Goal: Use online tool/utility: Utilize a website feature to perform a specific function

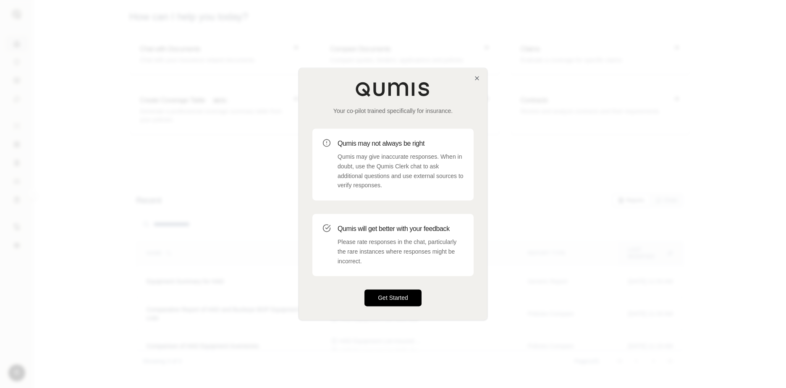
click at [385, 300] on button "Get Started" at bounding box center [393, 298] width 57 height 17
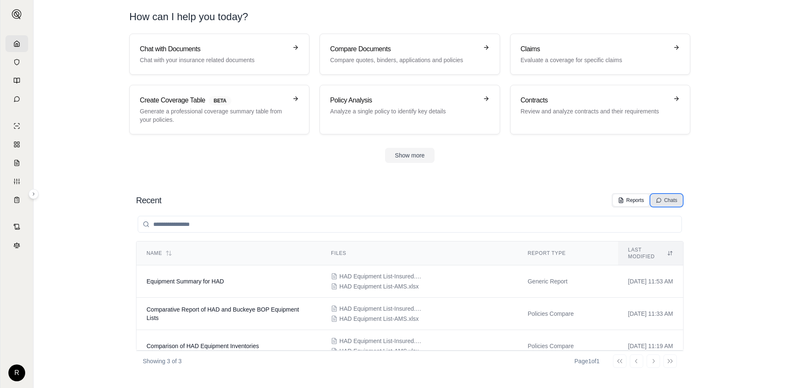
click at [668, 199] on div "Chats" at bounding box center [666, 200] width 21 height 7
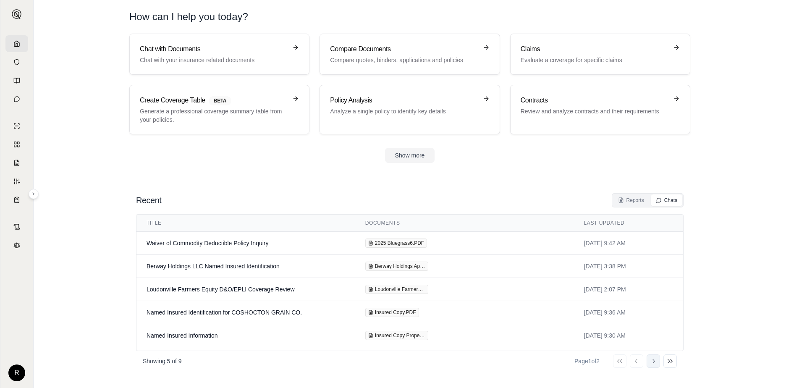
click at [656, 362] on icon at bounding box center [653, 361] width 7 height 7
click at [187, 265] on td "Chubb Insurance Vehicle Details & Deductibles" at bounding box center [245, 266] width 219 height 23
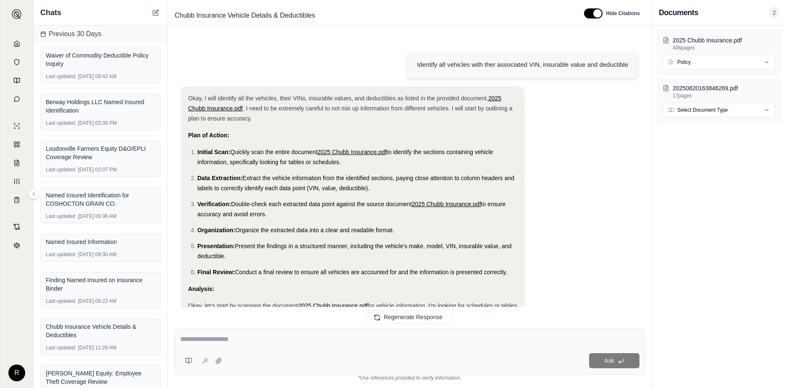
scroll to position [17365, 0]
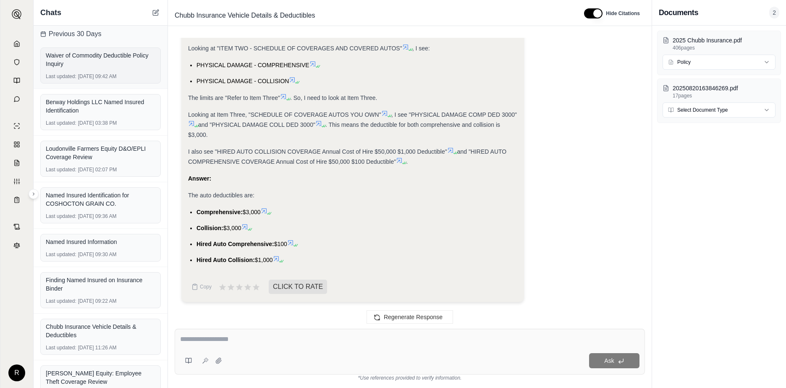
click at [71, 62] on div "Waiver of Commodity Deductible Policy Inquiry" at bounding box center [101, 59] width 110 height 17
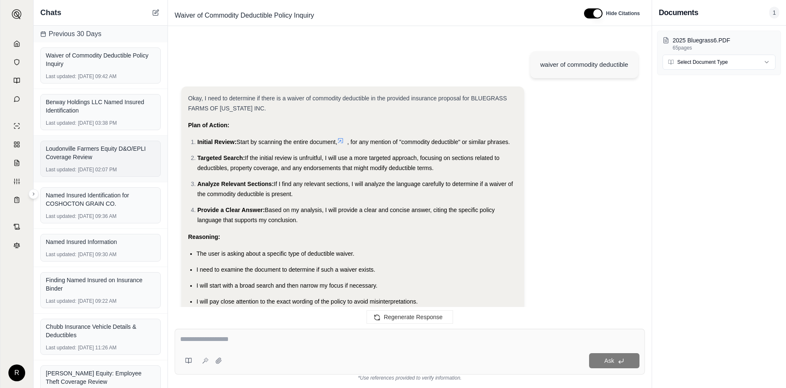
click at [71, 156] on div "Loudonville Farmers Equity D&O/EPLI Coverage Review" at bounding box center [101, 152] width 110 height 17
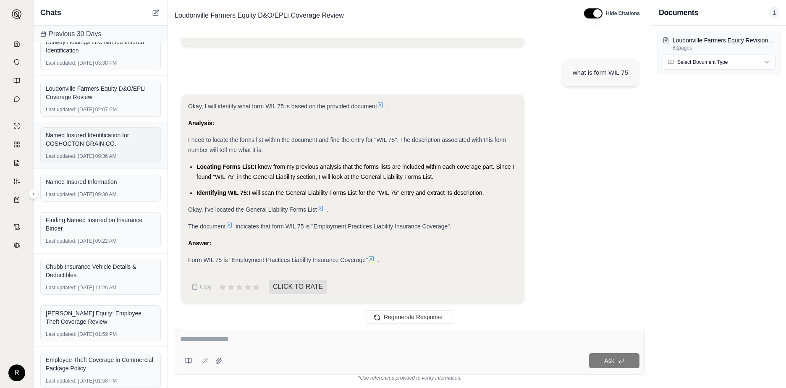
scroll to position [65, 0]
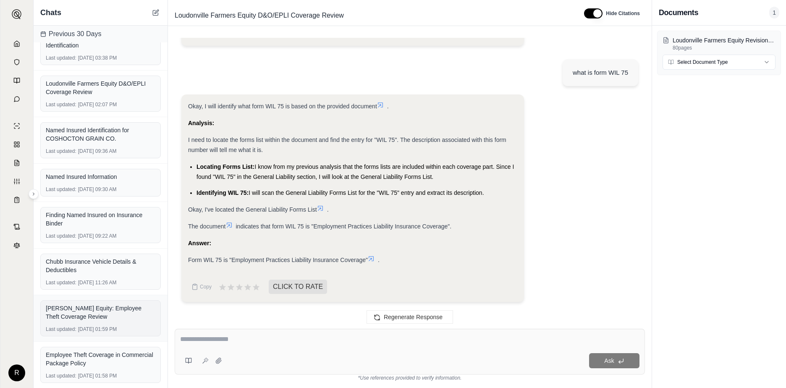
click at [79, 312] on div "[PERSON_NAME] Equity: Employee Theft Coverage Review" at bounding box center [101, 312] width 110 height 17
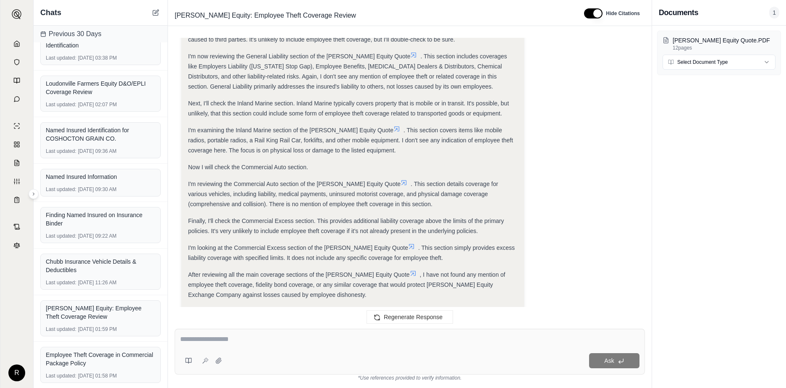
scroll to position [426, 0]
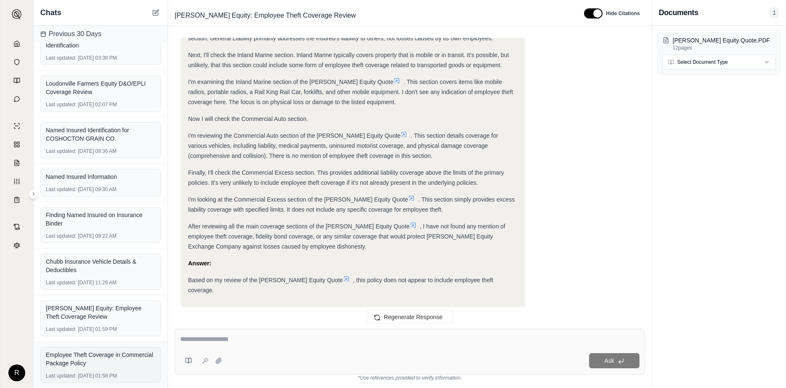
click at [79, 368] on div "Employee Theft Coverage in Commercial Package Policy" at bounding box center [101, 359] width 110 height 20
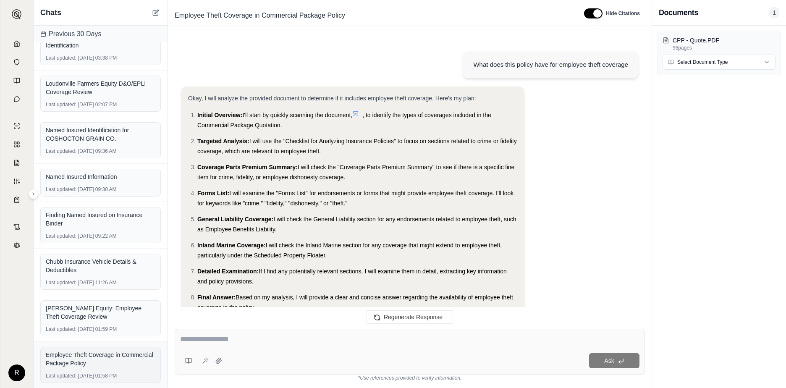
scroll to position [474, 0]
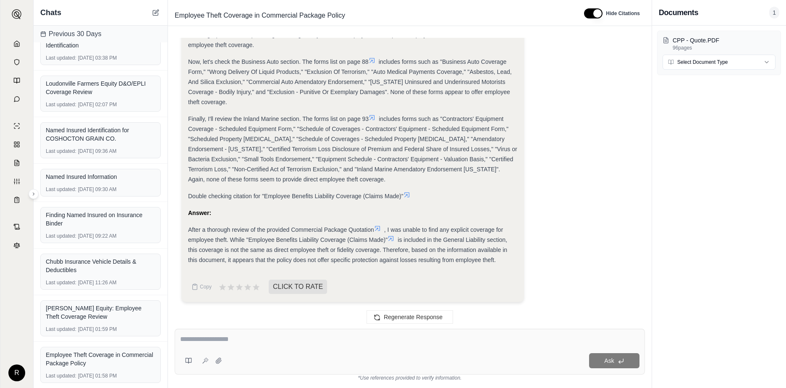
click at [208, 340] on textarea at bounding box center [409, 339] width 459 height 10
type textarea "**********"
click at [203, 362] on icon at bounding box center [205, 360] width 7 height 7
type textarea "**********"
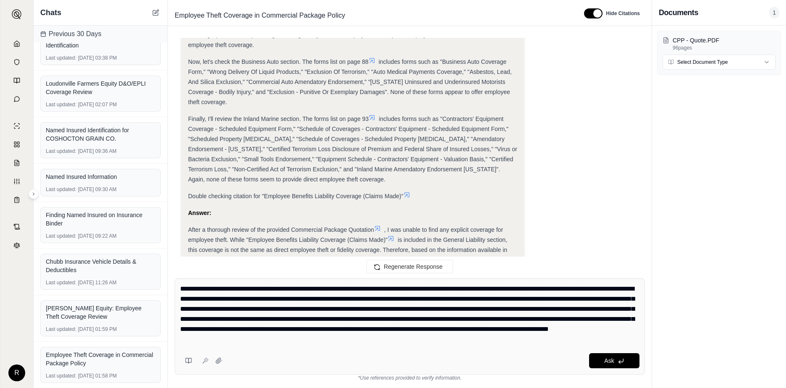
drag, startPoint x: 546, startPoint y: 343, endPoint x: 178, endPoint y: 281, distance: 374.0
click at [178, 281] on div "**********" at bounding box center [410, 326] width 470 height 96
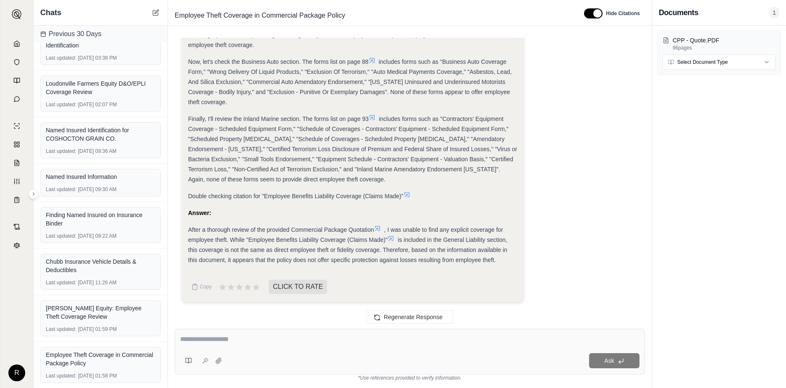
click at [197, 337] on textarea at bounding box center [409, 339] width 459 height 10
type textarea "**********"
click at [205, 361] on icon at bounding box center [205, 360] width 7 height 7
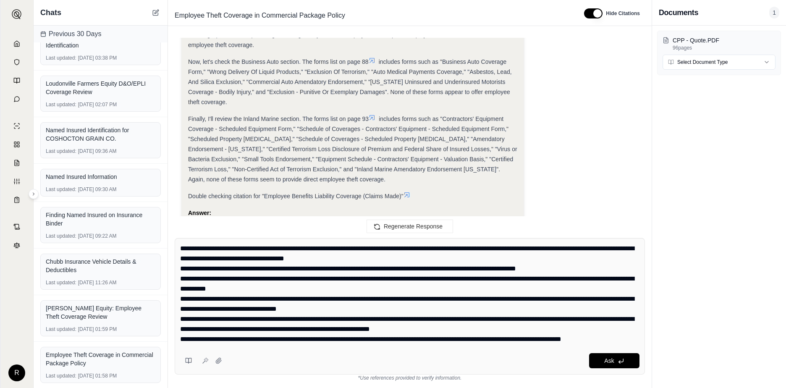
scroll to position [0, 0]
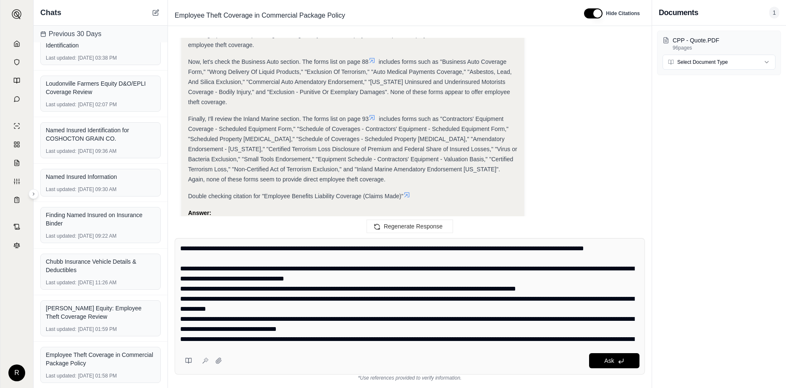
drag, startPoint x: 616, startPoint y: 341, endPoint x: 179, endPoint y: 222, distance: 452.2
click at [179, 222] on div "What does this policy have for employee theft coverage Okay, I will analyze the…" at bounding box center [410, 209] width 484 height 357
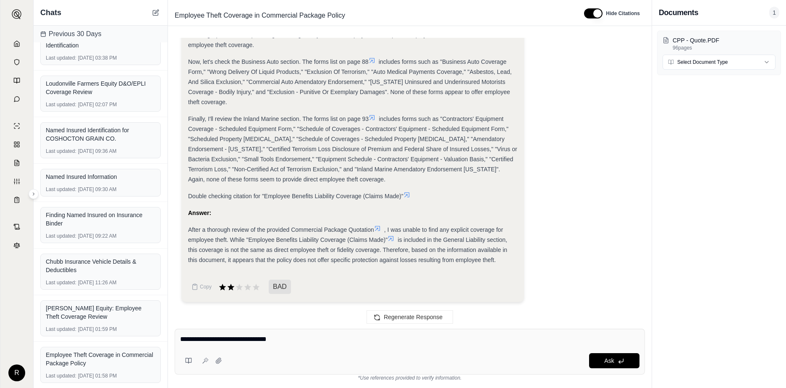
type textarea "**********"
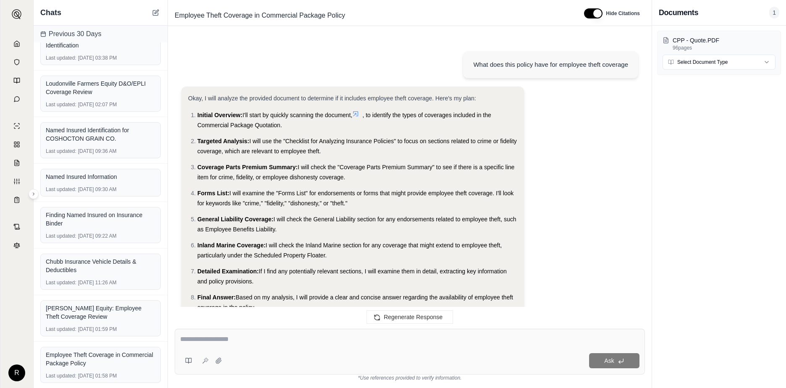
scroll to position [543, 0]
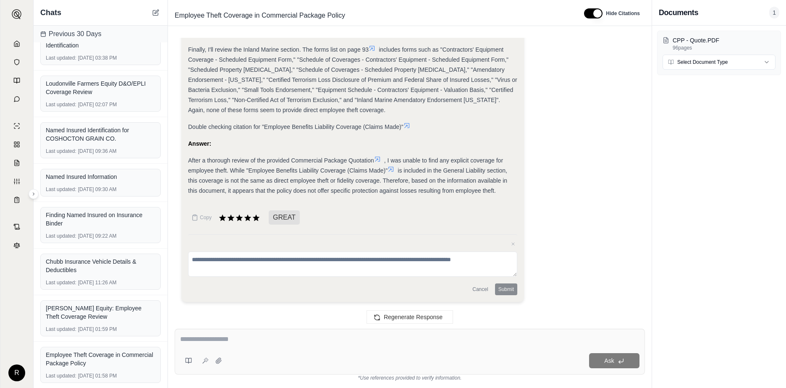
click at [238, 349] on div "Ask" at bounding box center [410, 352] width 470 height 46
type textarea "**********"
click at [205, 362] on icon at bounding box center [205, 360] width 7 height 7
type textarea "**********"
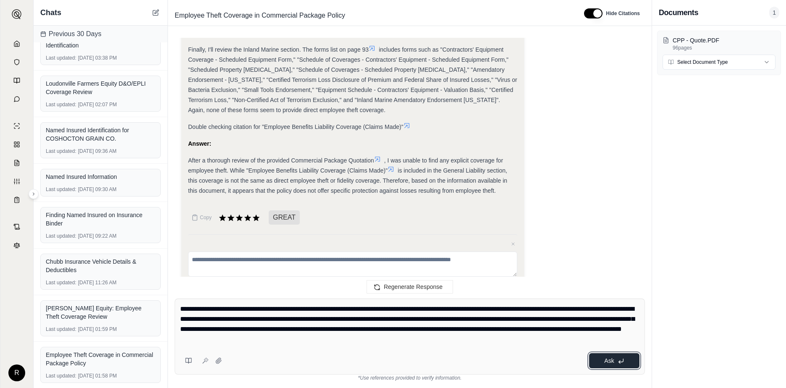
click at [605, 363] on span "Ask" at bounding box center [609, 360] width 10 height 7
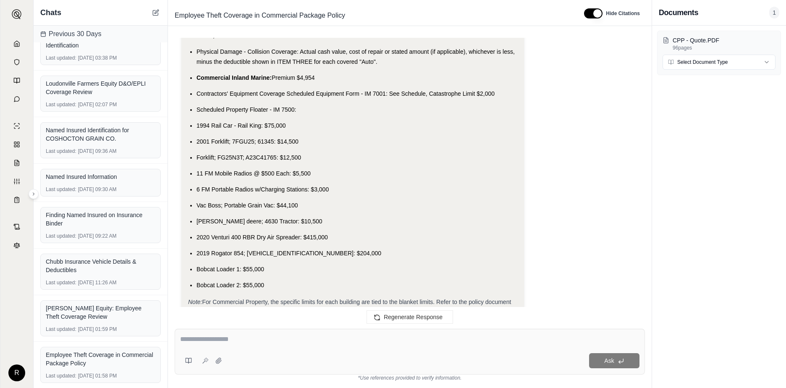
scroll to position [2344, 0]
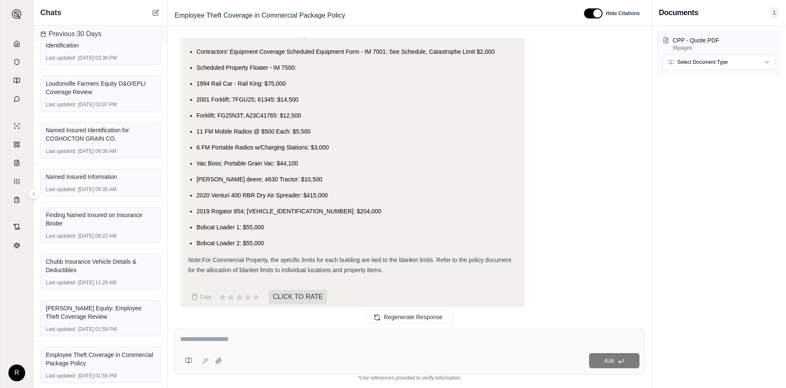
click at [234, 339] on textarea at bounding box center [409, 339] width 459 height 10
type textarea "**********"
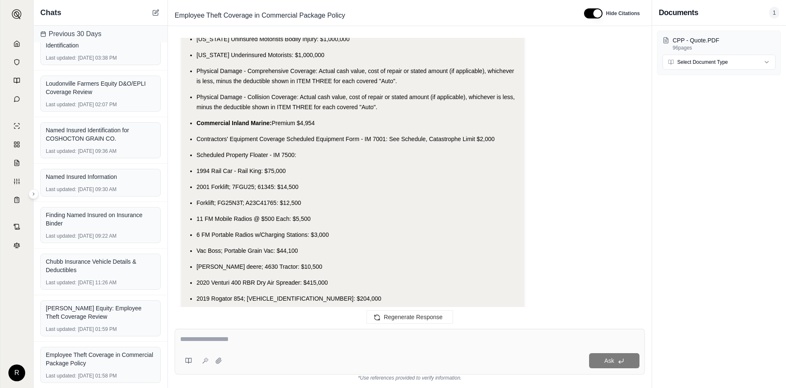
scroll to position [2551, 0]
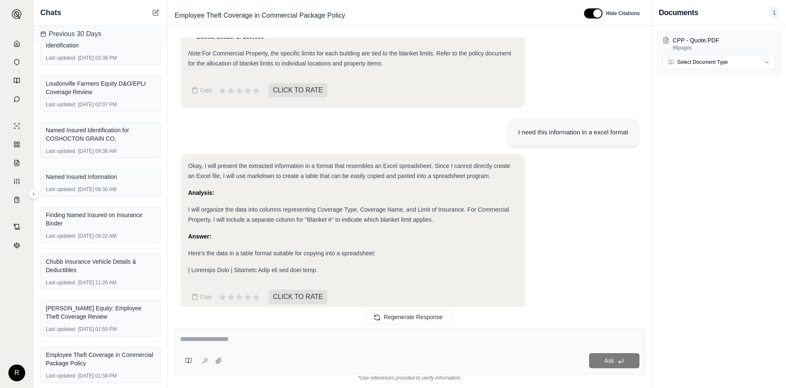
click at [210, 267] on span at bounding box center [252, 270] width 129 height 7
click at [256, 267] on span at bounding box center [252, 270] width 129 height 7
click at [305, 267] on span at bounding box center [252, 270] width 129 height 7
click at [364, 265] on div at bounding box center [352, 270] width 329 height 10
click at [227, 248] on div "Here's the data in a table format suitable for copying into a spreadsheet:" at bounding box center [352, 253] width 329 height 10
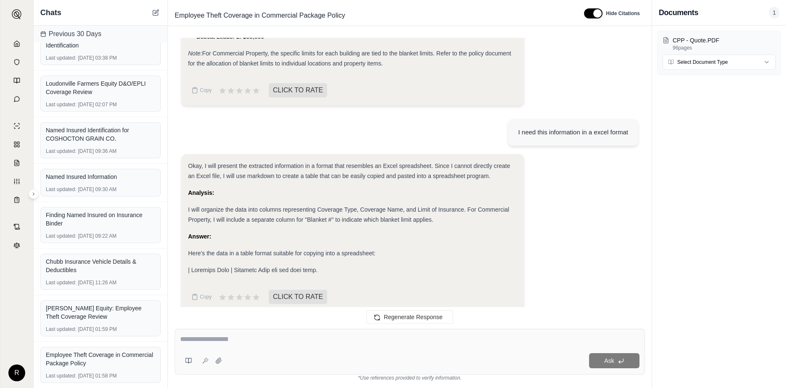
click at [290, 250] on span "Here's the data in a table format suitable for copying into a spreadsheet:" at bounding box center [281, 253] width 187 height 7
click at [356, 265] on div at bounding box center [352, 270] width 329 height 10
click at [195, 340] on textarea at bounding box center [409, 339] width 459 height 10
type textarea "**********"
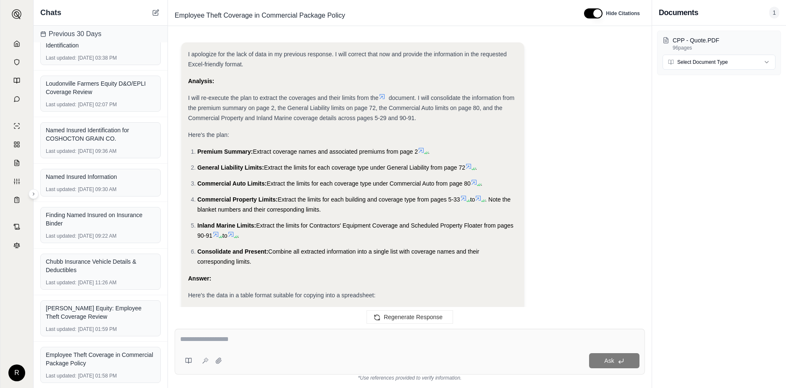
scroll to position [2911, 0]
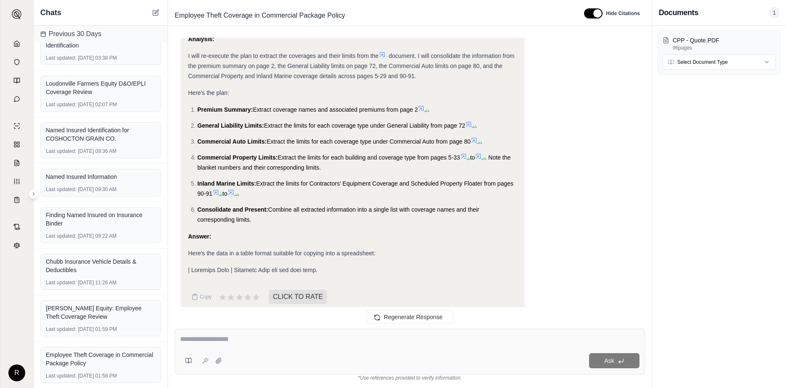
click at [215, 267] on span at bounding box center [252, 270] width 129 height 7
click at [243, 267] on span at bounding box center [252, 270] width 129 height 7
click at [299, 267] on span at bounding box center [252, 270] width 129 height 7
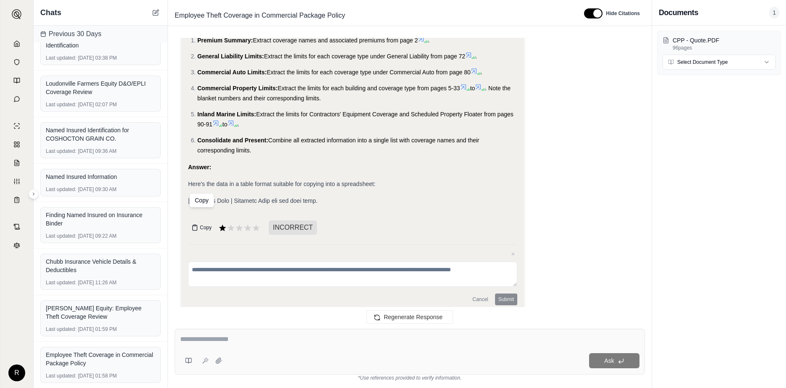
click at [194, 224] on icon at bounding box center [195, 227] width 7 height 7
click at [221, 340] on textarea at bounding box center [409, 339] width 459 height 10
paste textarea "**********"
type textarea "**********"
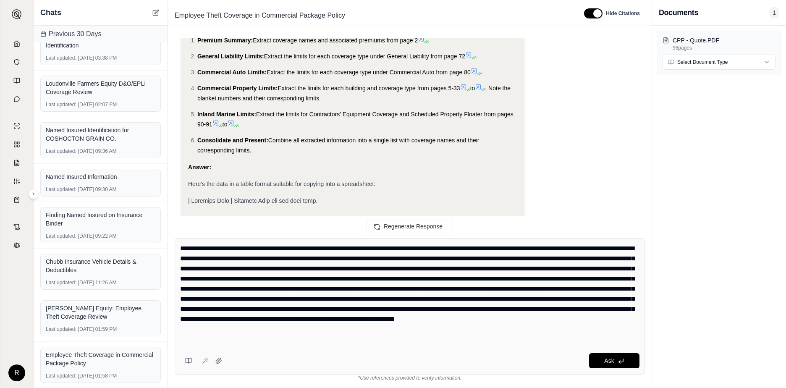
drag, startPoint x: 583, startPoint y: 330, endPoint x: 171, endPoint y: 241, distance: 420.5
click at [171, 241] on div "Ask *Use references provided to verify information." at bounding box center [410, 309] width 484 height 157
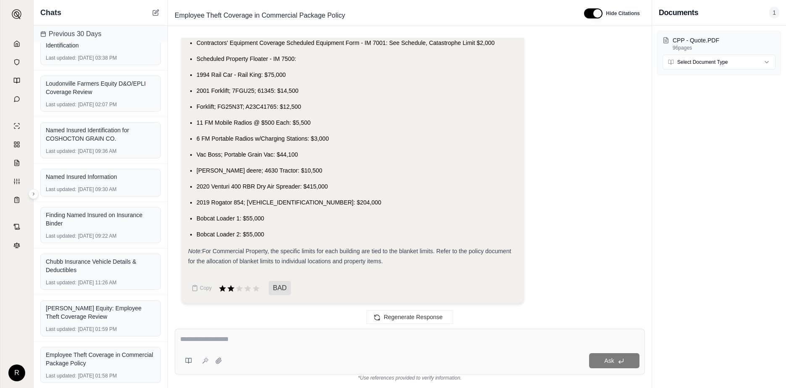
scroll to position [2281, 0]
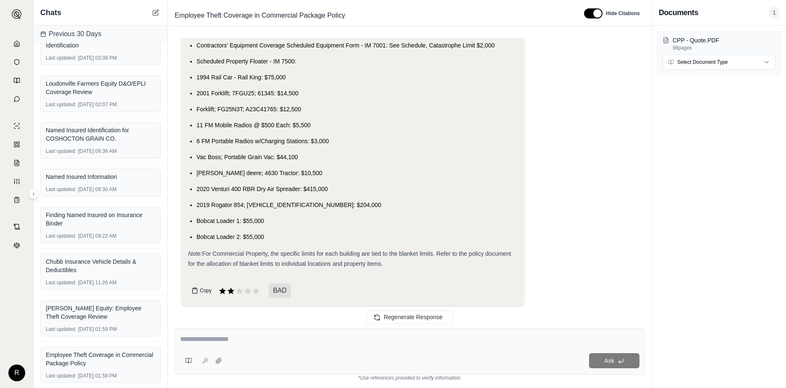
click at [199, 282] on button "Copy" at bounding box center [201, 290] width 27 height 17
click at [196, 338] on textarea at bounding box center [409, 339] width 459 height 10
paste textarea "**********"
type textarea "**********"
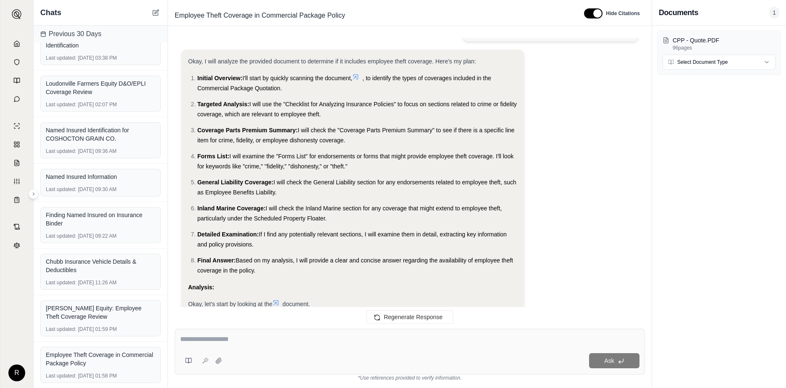
scroll to position [0, 0]
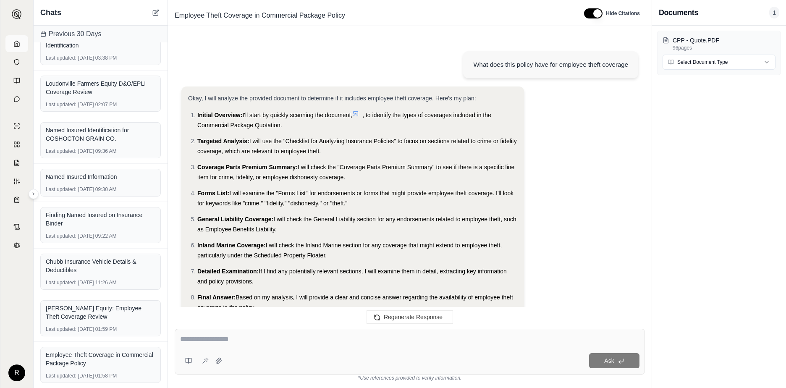
click at [16, 48] on link at bounding box center [16, 43] width 23 height 17
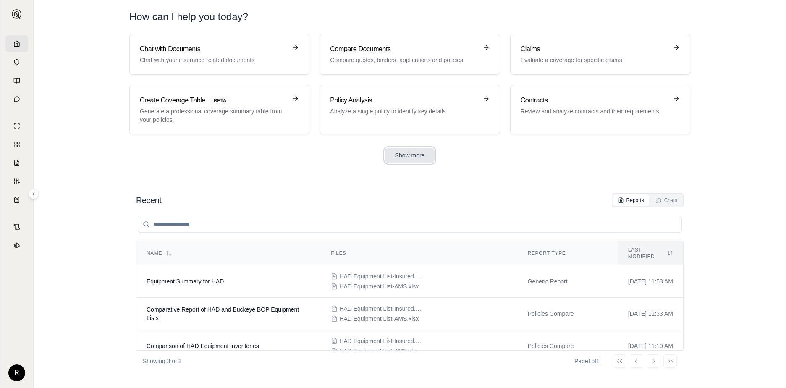
click at [412, 155] on button "Show more" at bounding box center [410, 155] width 50 height 15
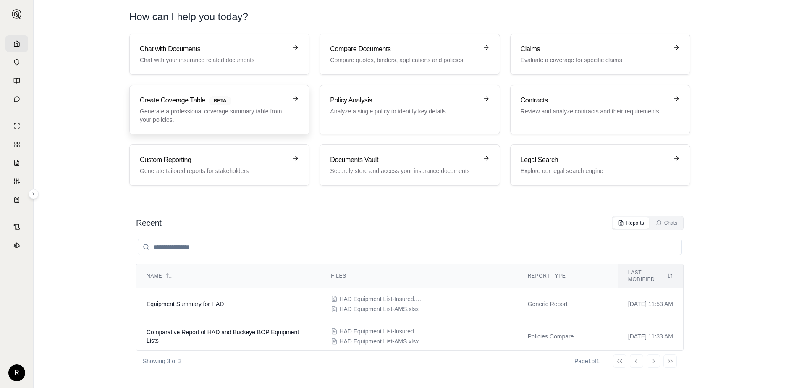
click at [174, 108] on p "Generate a professional coverage summary table from your policies." at bounding box center [213, 115] width 147 height 17
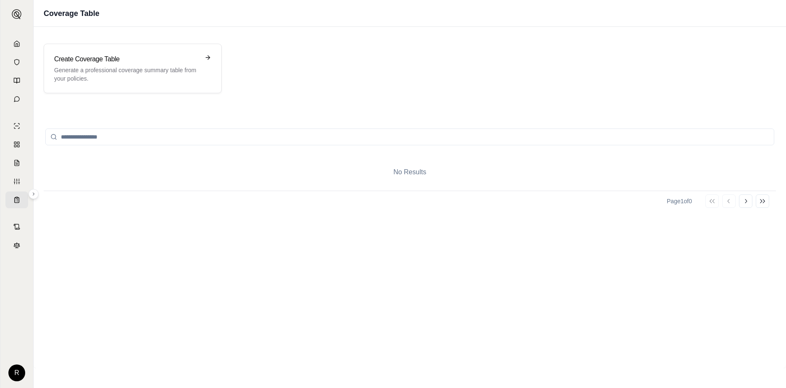
click at [92, 135] on input "search" at bounding box center [409, 137] width 729 height 17
click at [87, 72] on p "Generate a professional coverage summary table from your policies." at bounding box center [126, 74] width 145 height 17
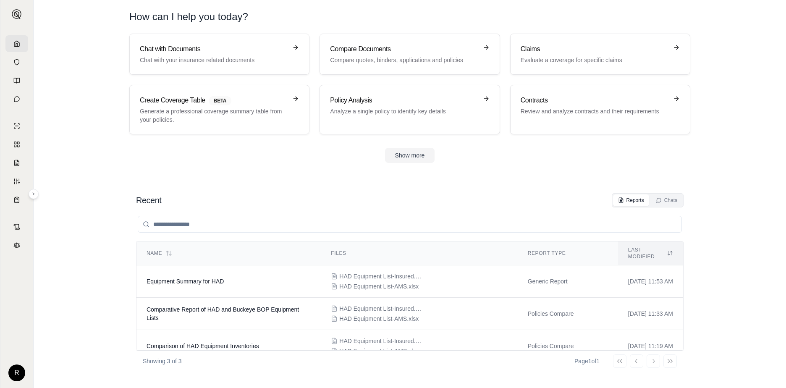
click at [419, 183] on section "Recent Reports Chats Name Files Report Type Last modified Equipment Summary for…" at bounding box center [410, 282] width 746 height 212
click at [352, 103] on h3 "Policy Analysis" at bounding box center [403, 100] width 147 height 10
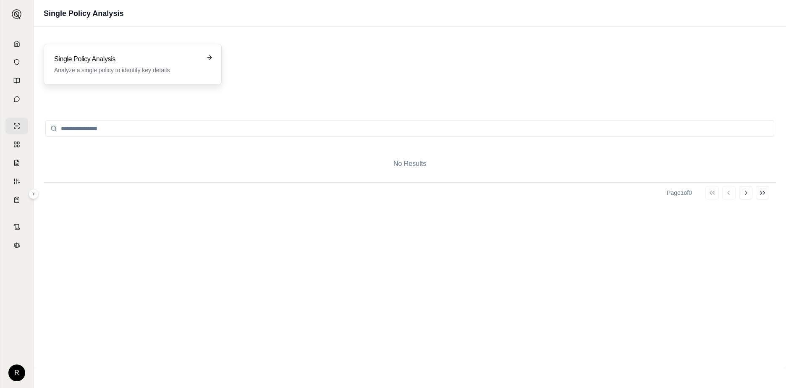
click at [78, 66] on p "Analyze a single policy to identify key details" at bounding box center [126, 70] width 145 height 8
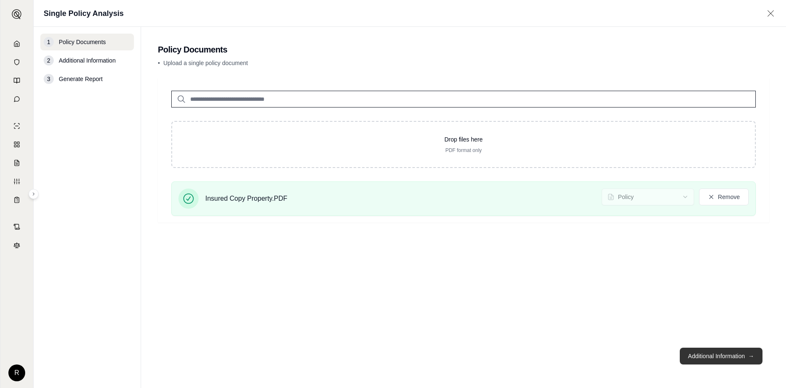
click at [707, 354] on button "Additional Information →" at bounding box center [721, 356] width 83 height 17
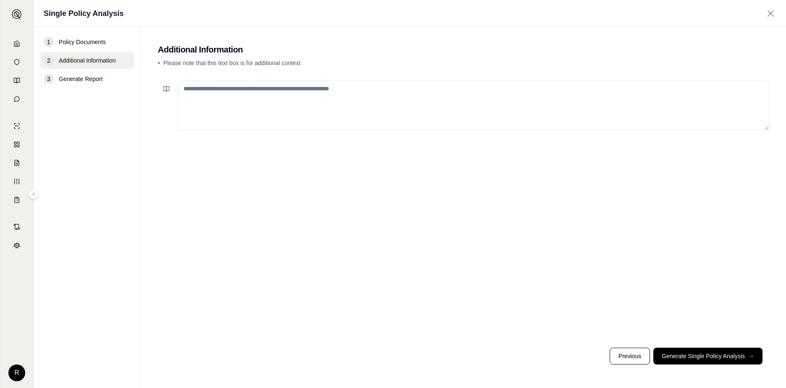
click at [228, 91] on textarea at bounding box center [473, 106] width 591 height 50
click at [698, 352] on button "Generate Single Policy Analysis →" at bounding box center [708, 356] width 109 height 17
